Goal: Task Accomplishment & Management: Complete application form

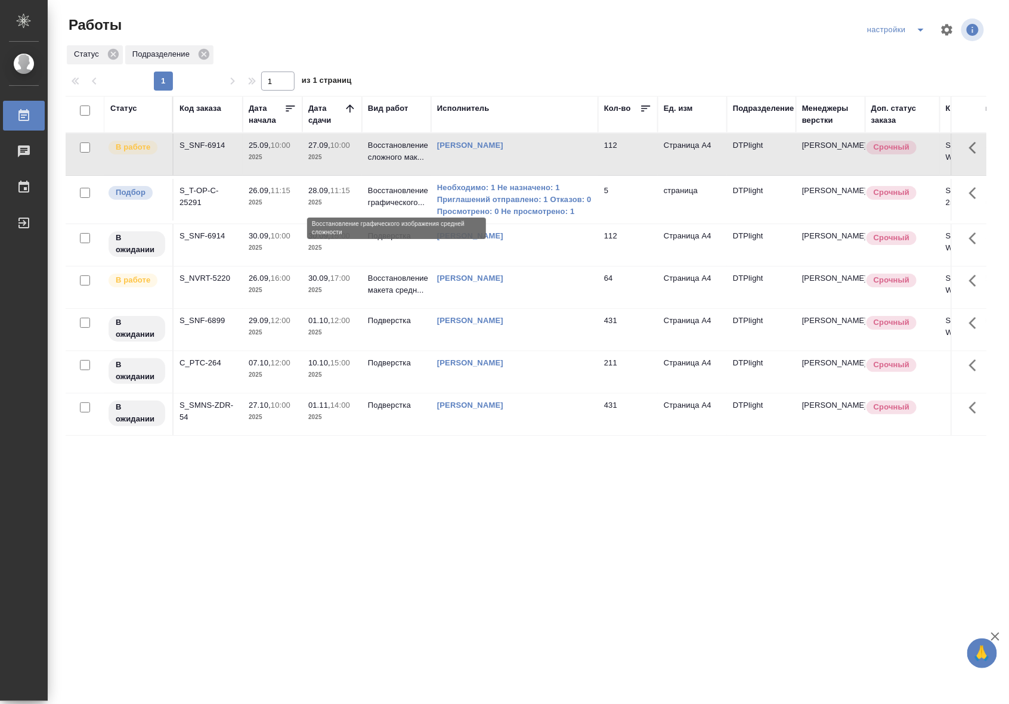
click at [388, 204] on p "Восстановление графического..." at bounding box center [396, 197] width 57 height 24
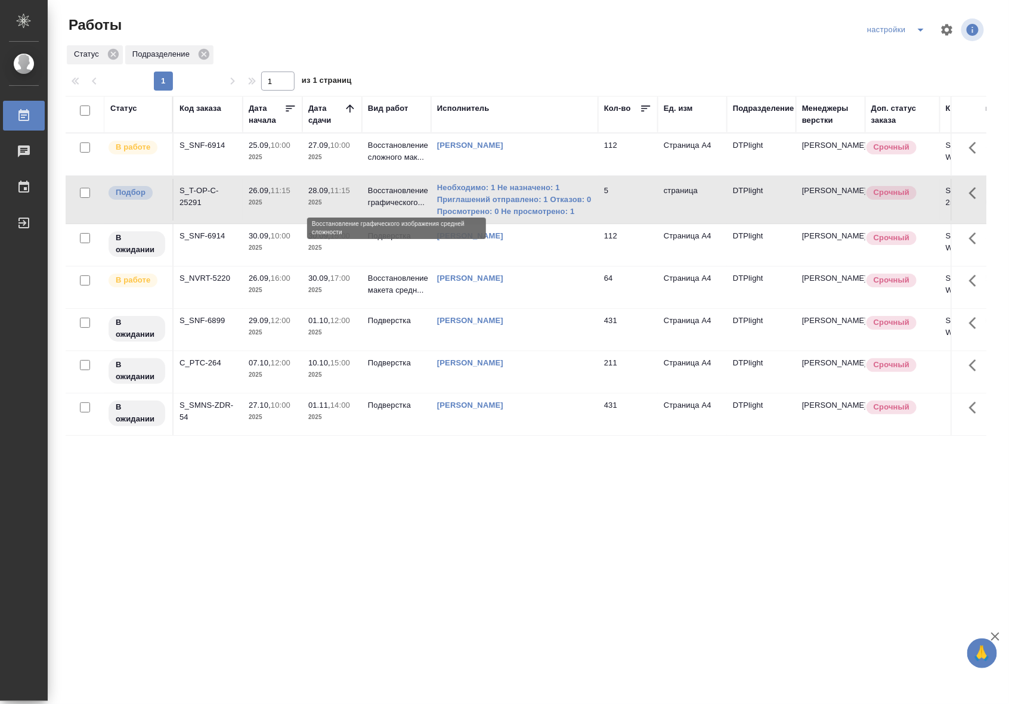
click at [388, 204] on p "Восстановление графического..." at bounding box center [396, 197] width 57 height 24
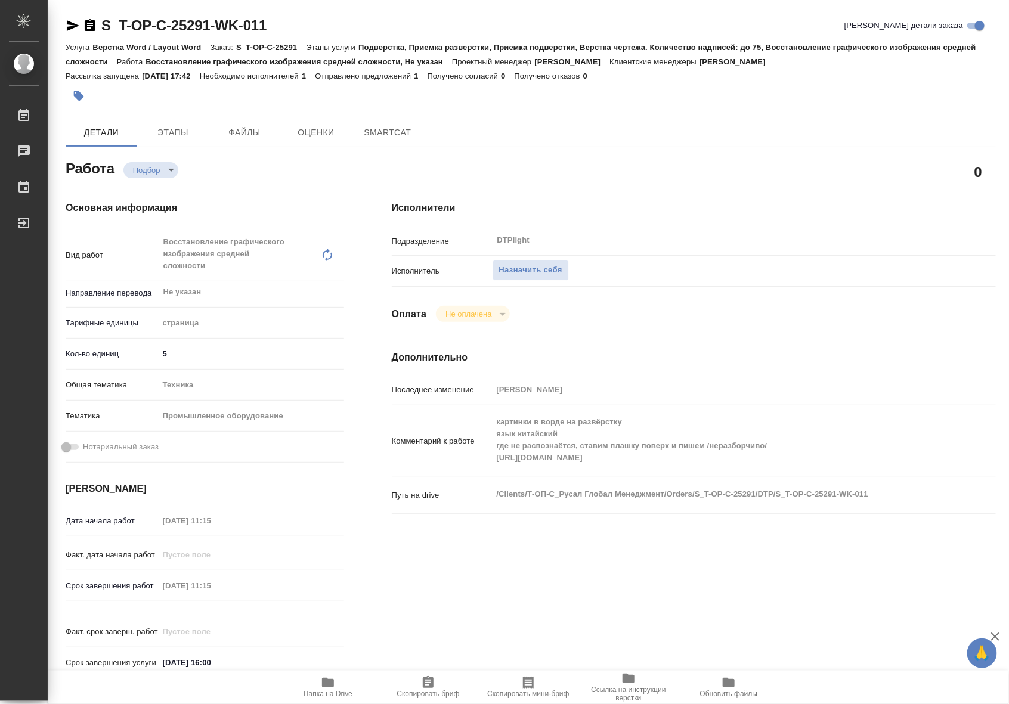
type textarea "x"
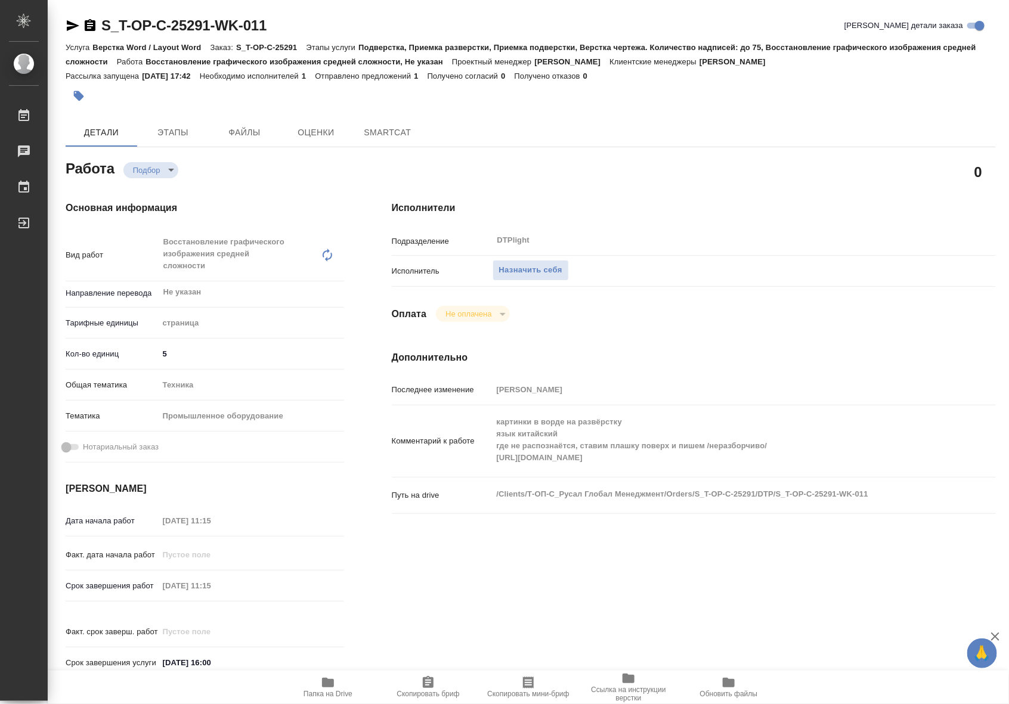
type textarea "x"
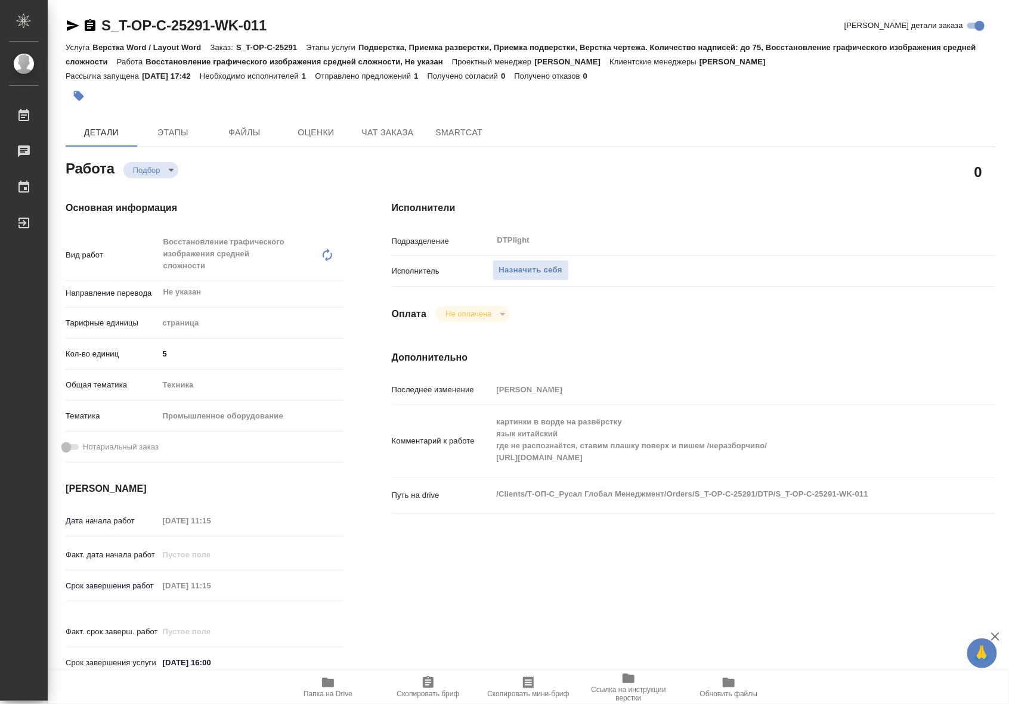
type textarea "x"
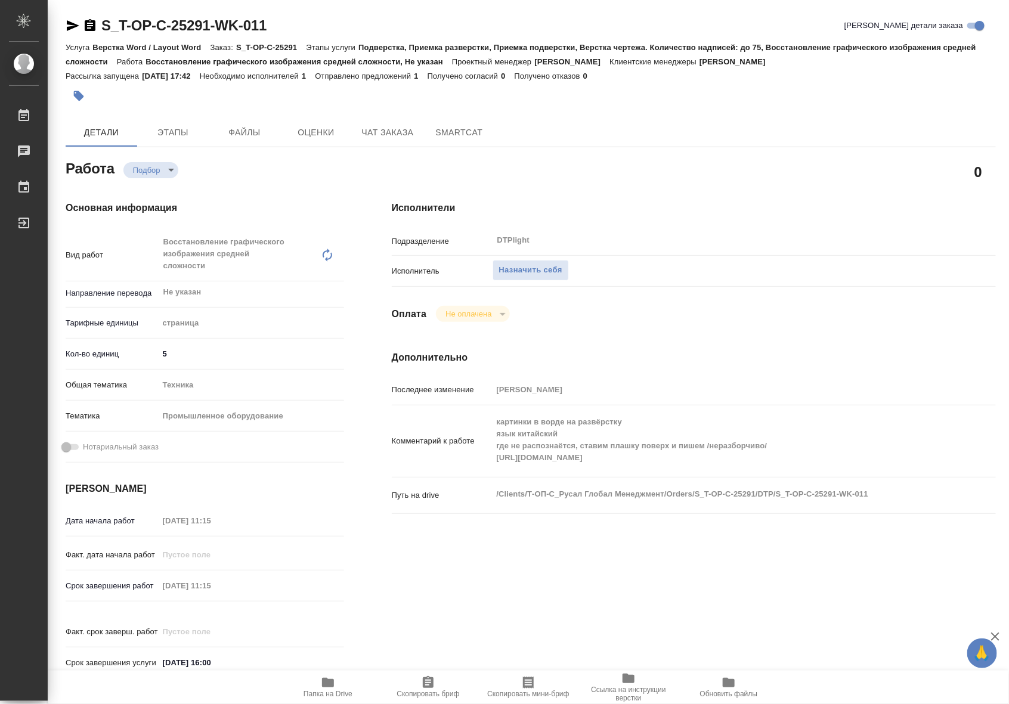
type textarea "x"
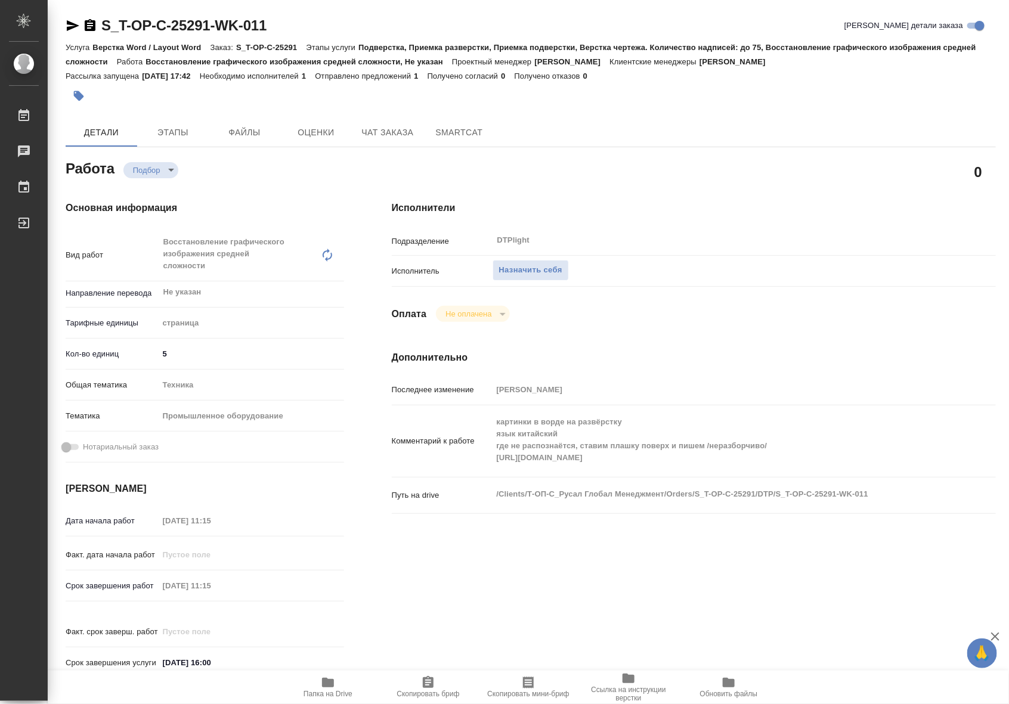
click at [339, 678] on span "Папка на Drive" at bounding box center [328, 686] width 86 height 23
click at [396, 120] on button "Чат заказа" at bounding box center [388, 132] width 72 height 29
click at [391, 135] on span "Чат заказа" at bounding box center [387, 132] width 57 height 15
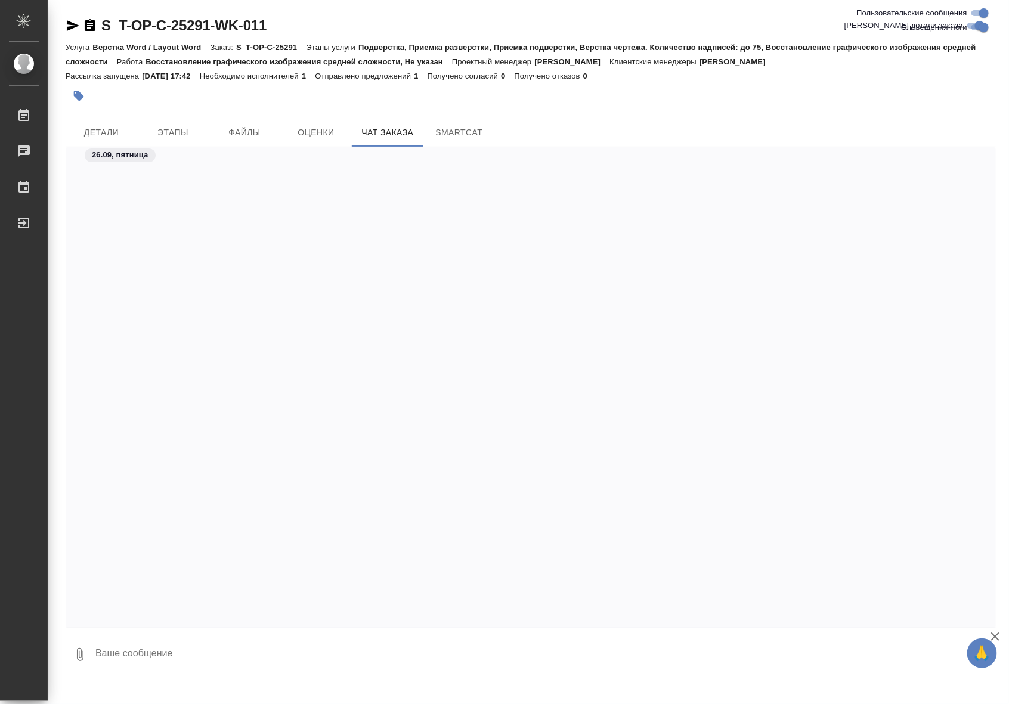
scroll to position [3921, 0]
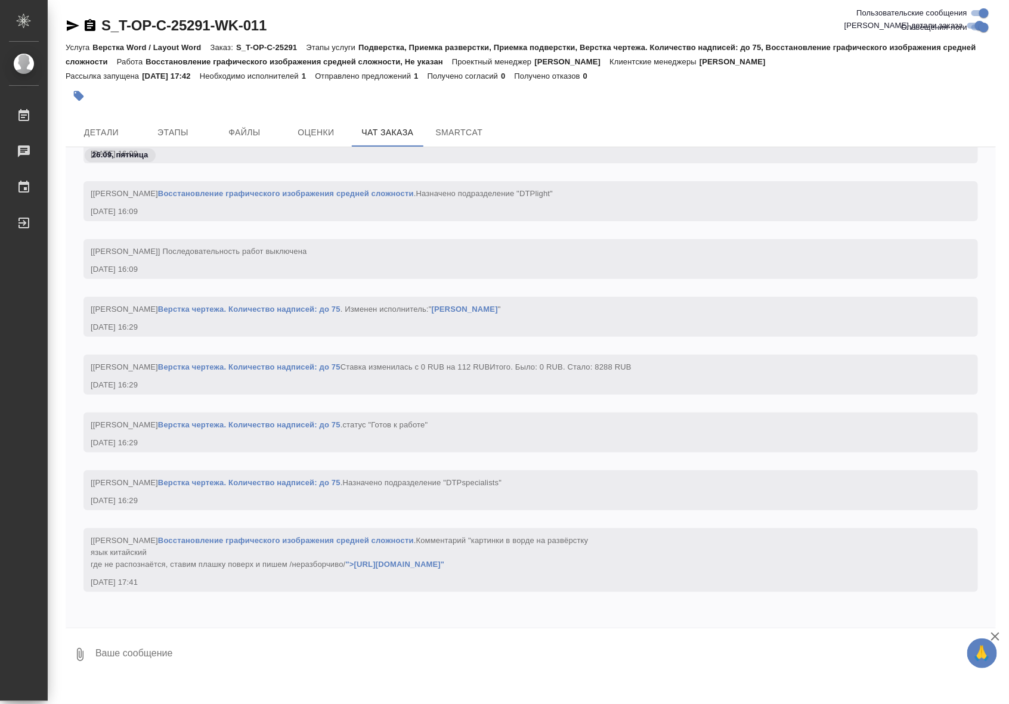
click at [340, 478] on link "Верстка чертежа. Количество надписей: до 75" at bounding box center [249, 482] width 182 height 9
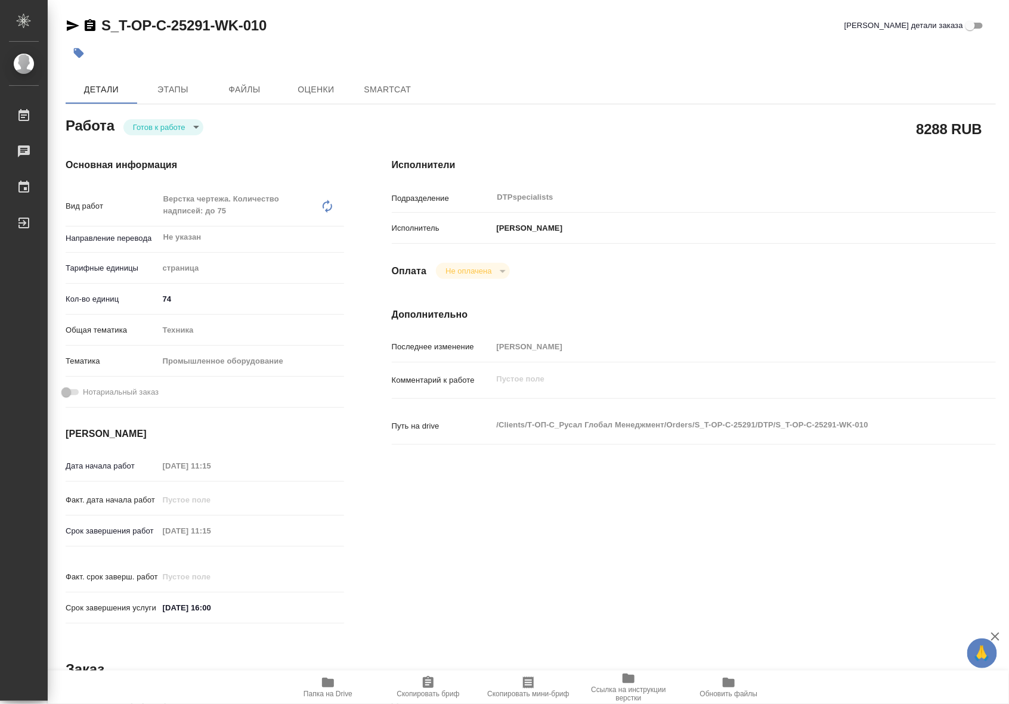
type textarea "x"
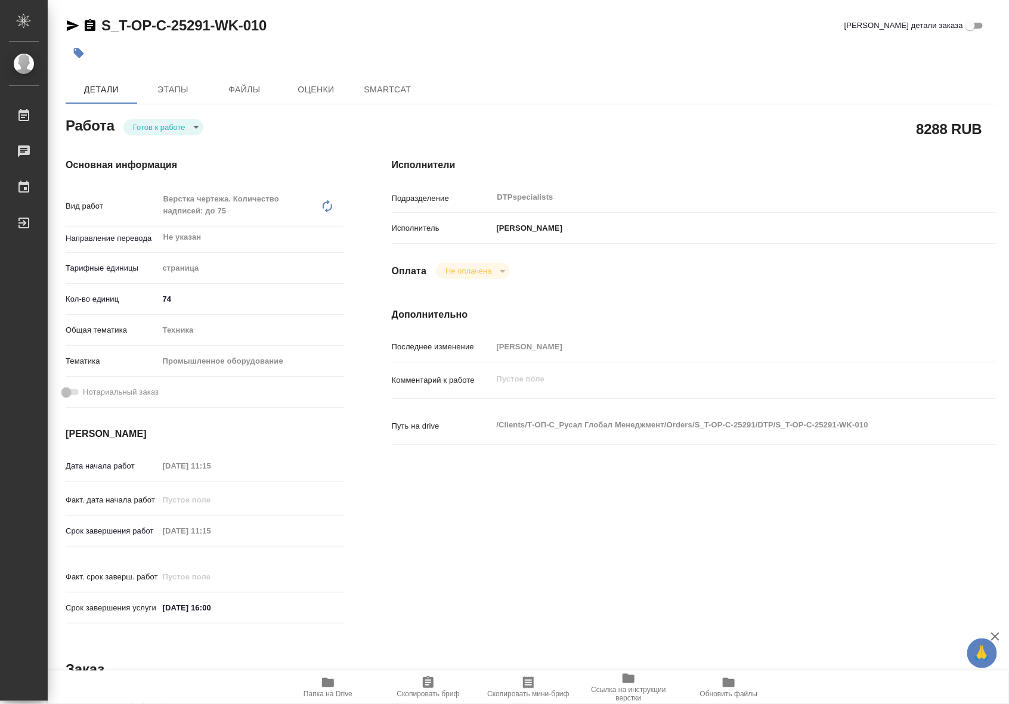
type textarea "x"
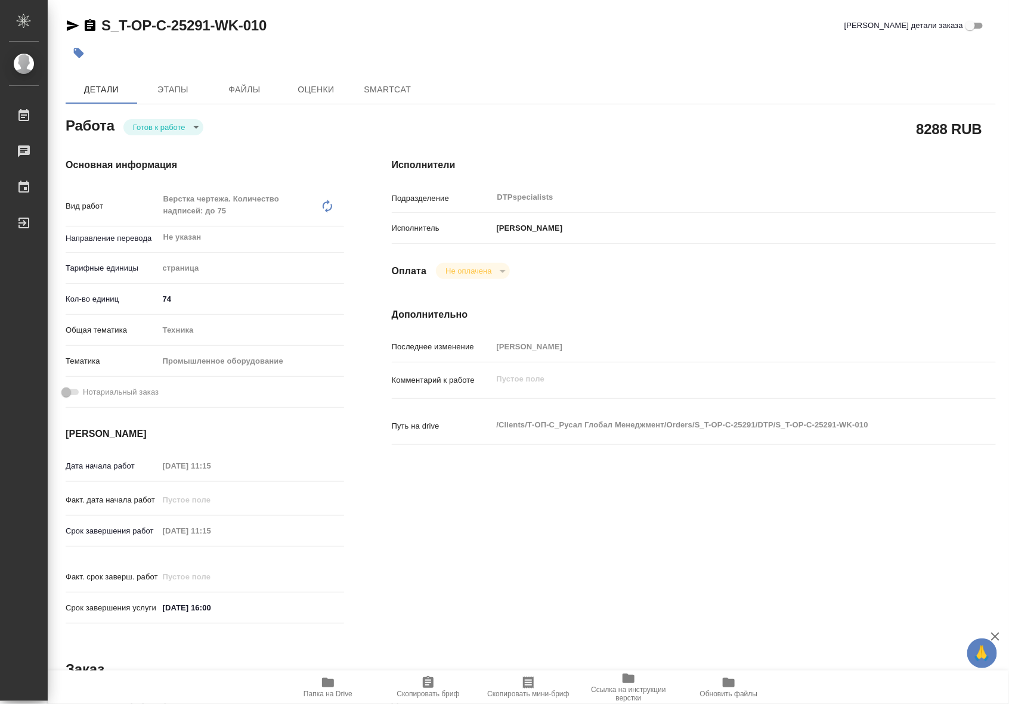
type textarea "x"
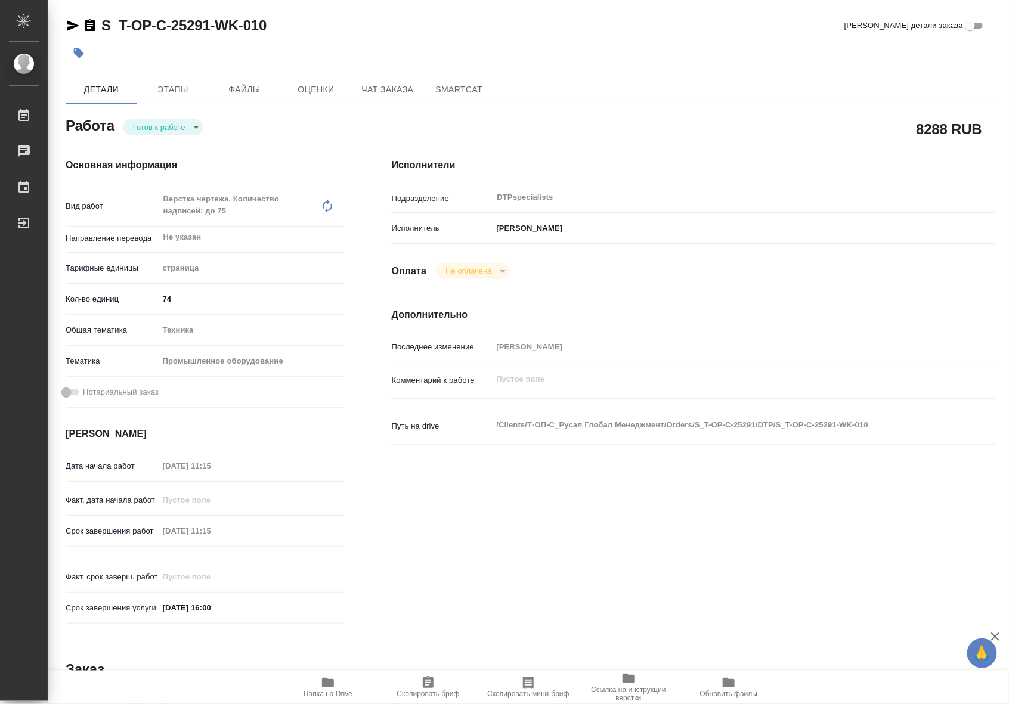
type textarea "x"
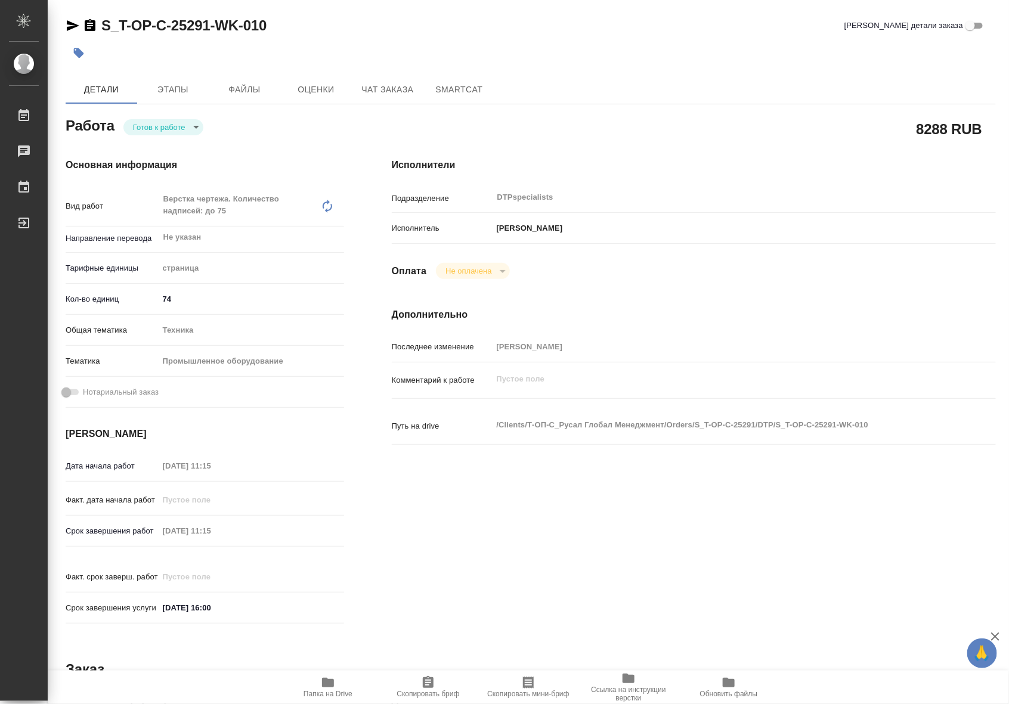
type textarea "x"
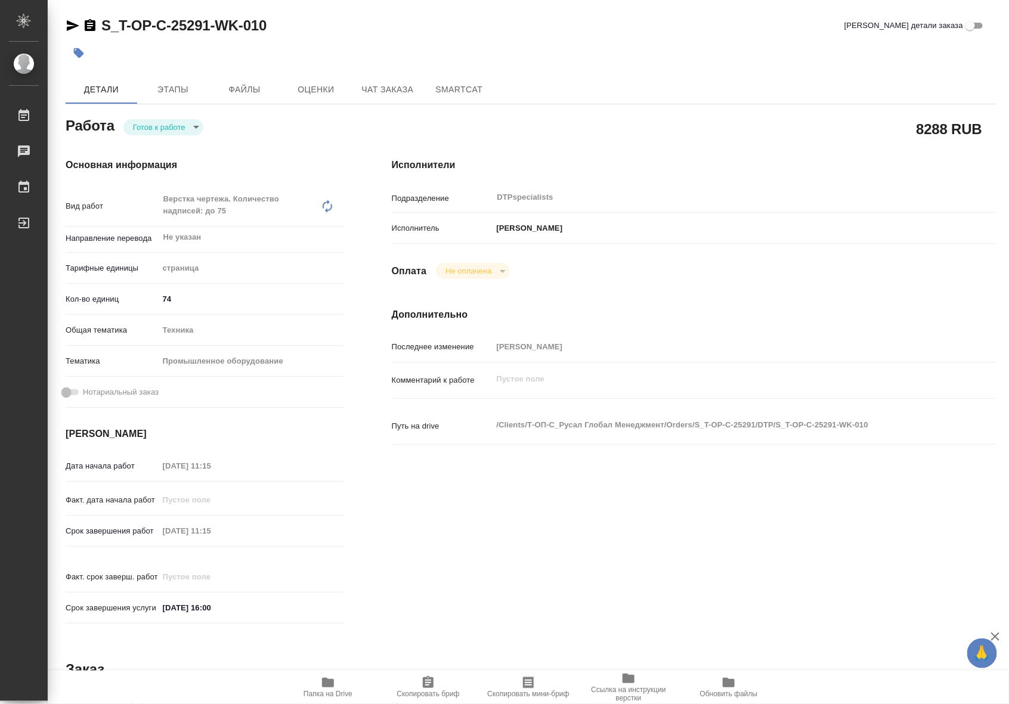
click at [339, 684] on span "Папка на Drive" at bounding box center [328, 686] width 86 height 23
